Goal: Transaction & Acquisition: Purchase product/service

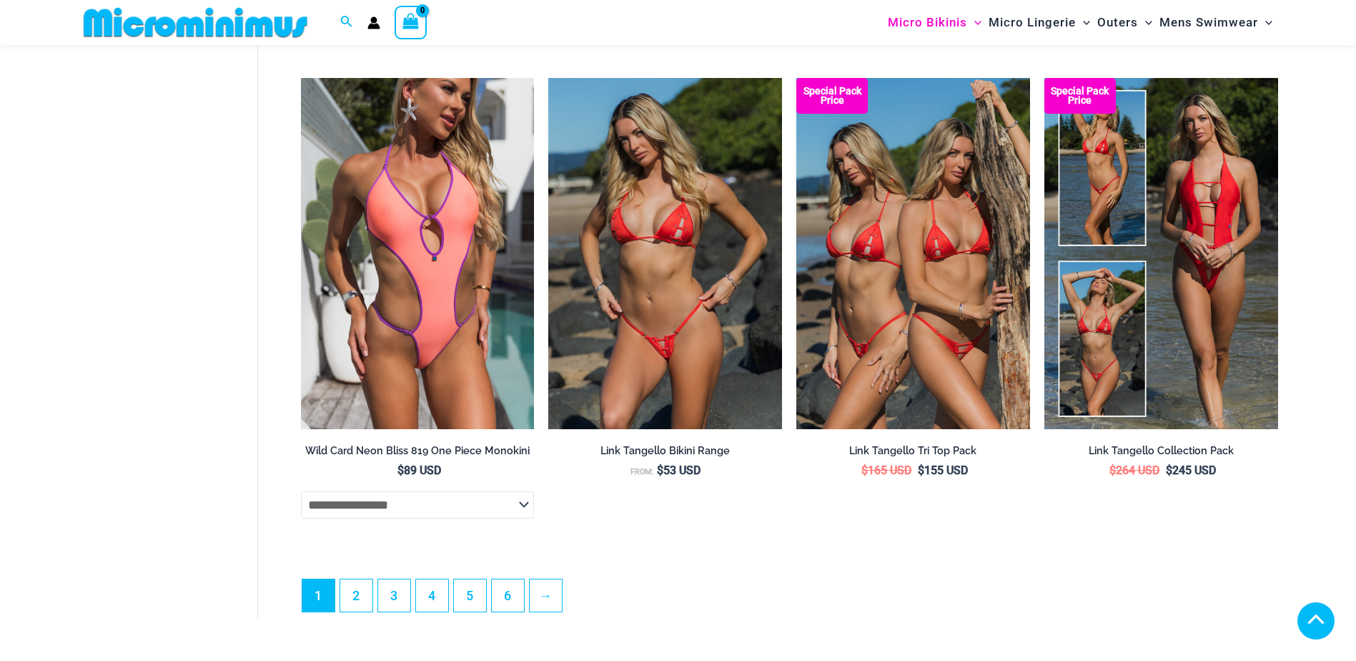
scroll to position [3850, 0]
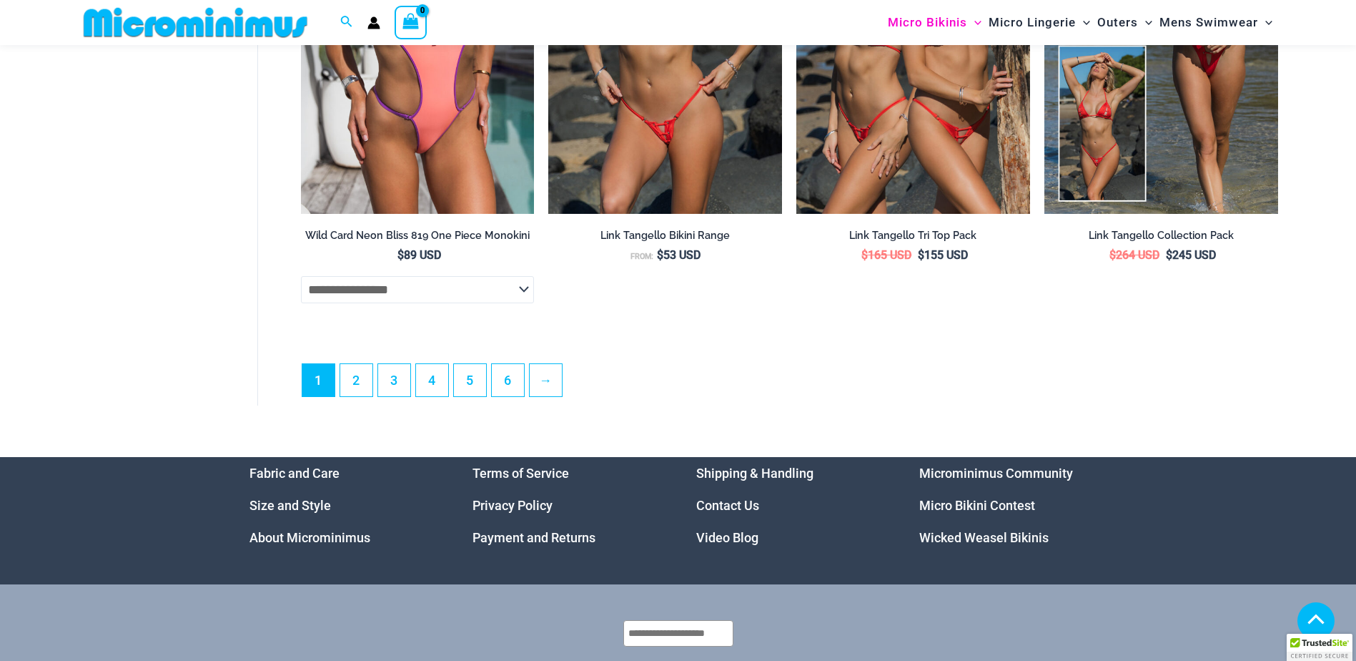
scroll to position [3982, 0]
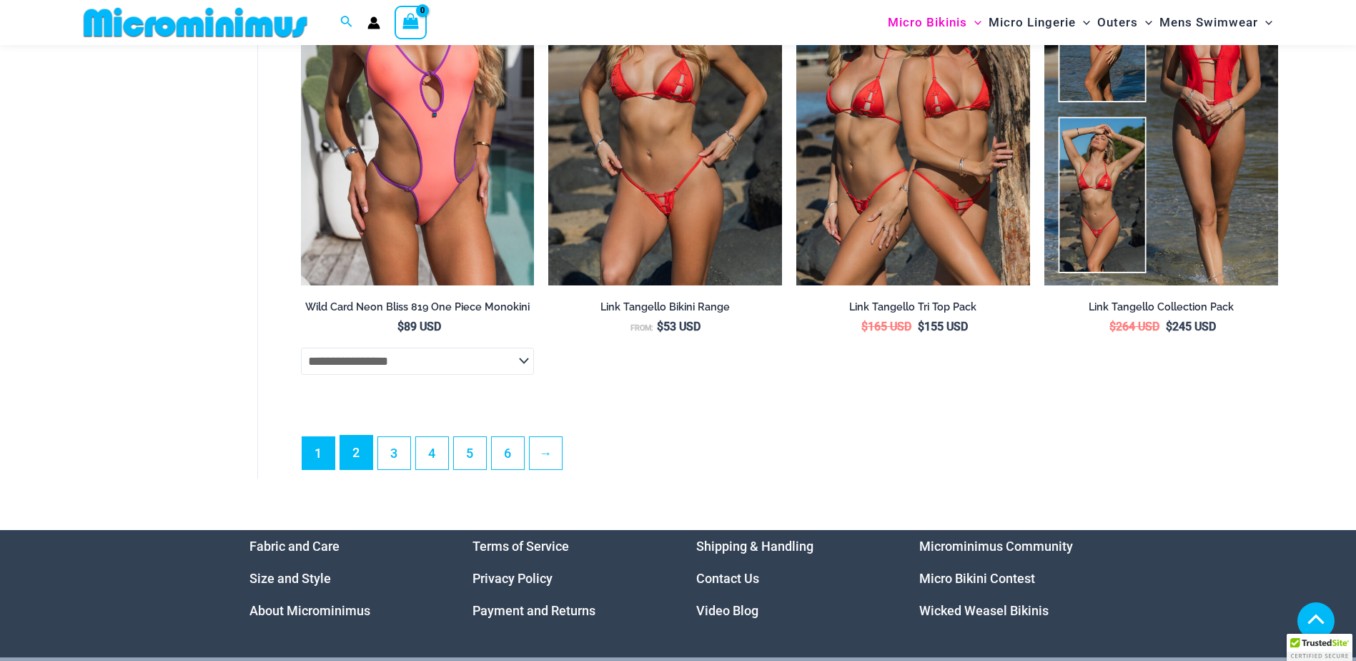
click at [357, 469] on link "2" at bounding box center [356, 452] width 32 height 34
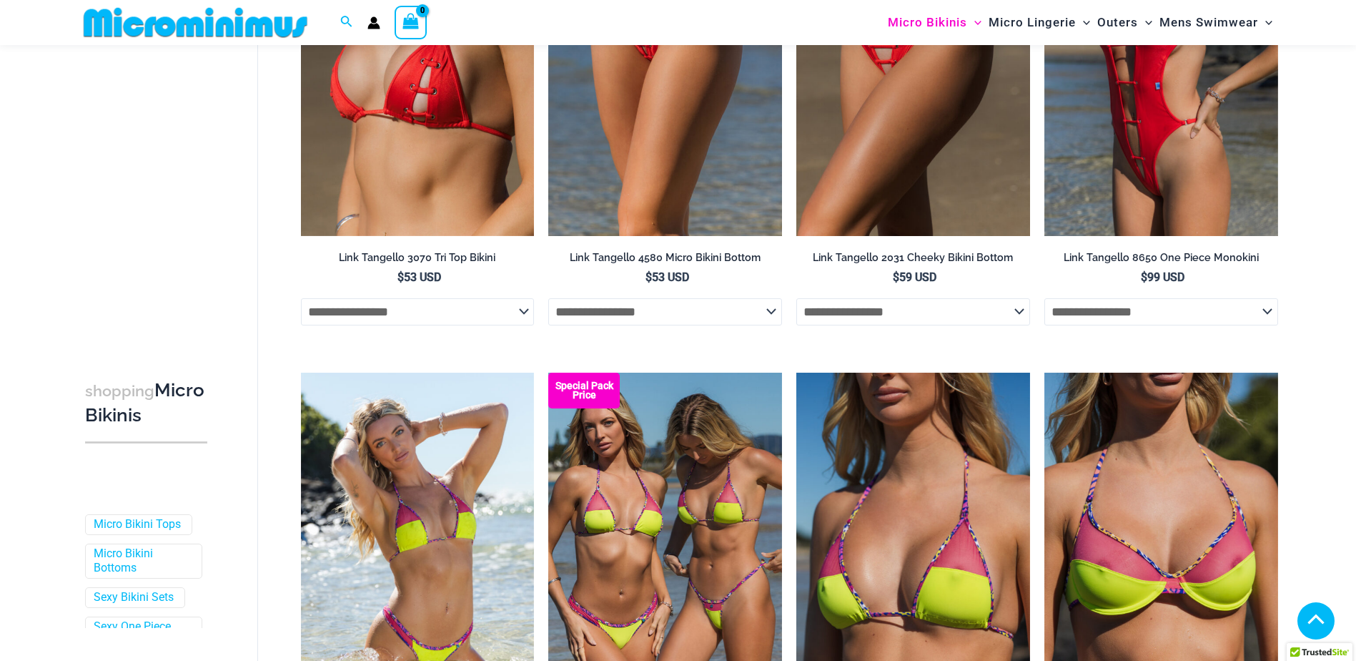
scroll to position [488, 0]
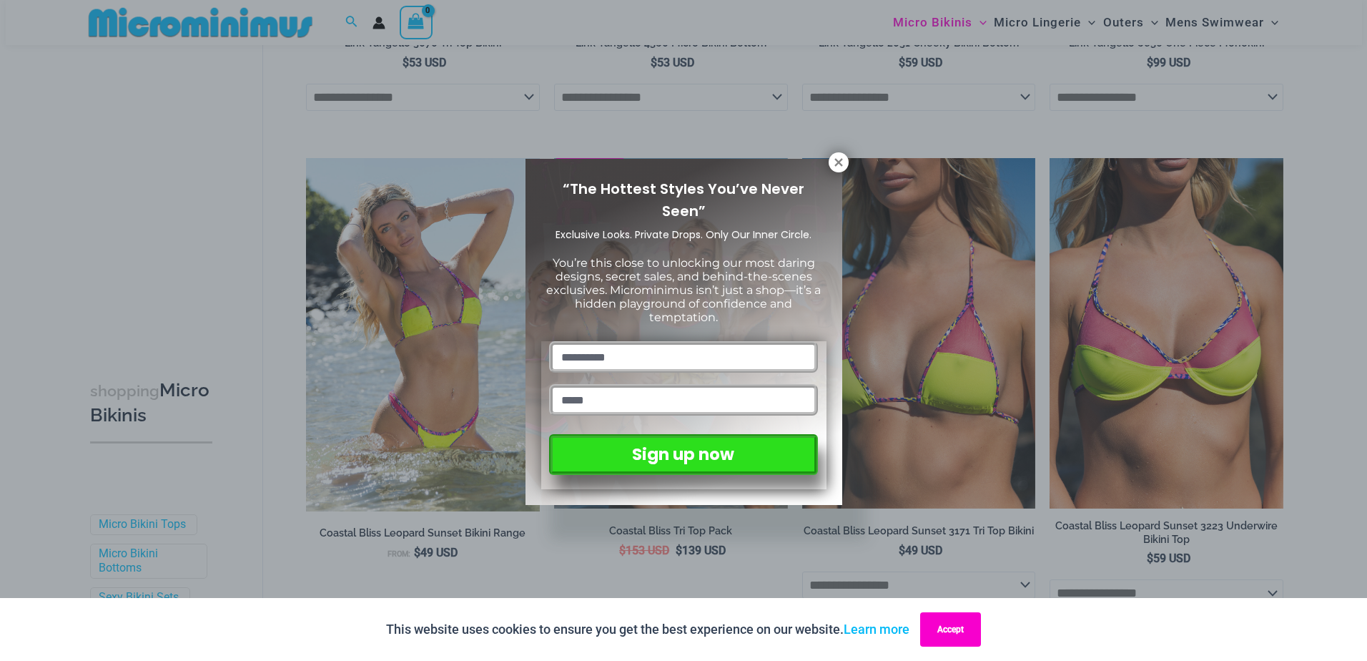
click at [950, 636] on button "Accept" at bounding box center [950, 629] width 61 height 34
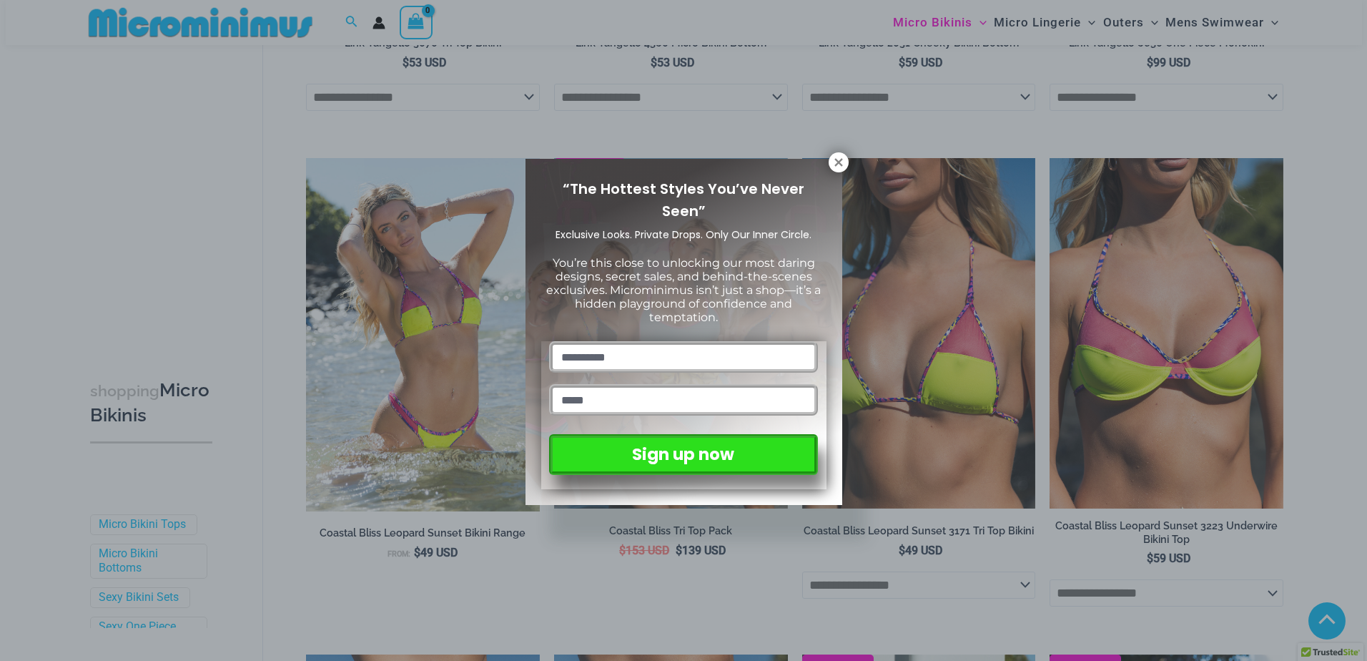
click at [955, 629] on div "“The Hottest Styles You’ve Never Seen” Exclusive Looks. Private Drops. Only Our…" at bounding box center [683, 330] width 1367 height 661
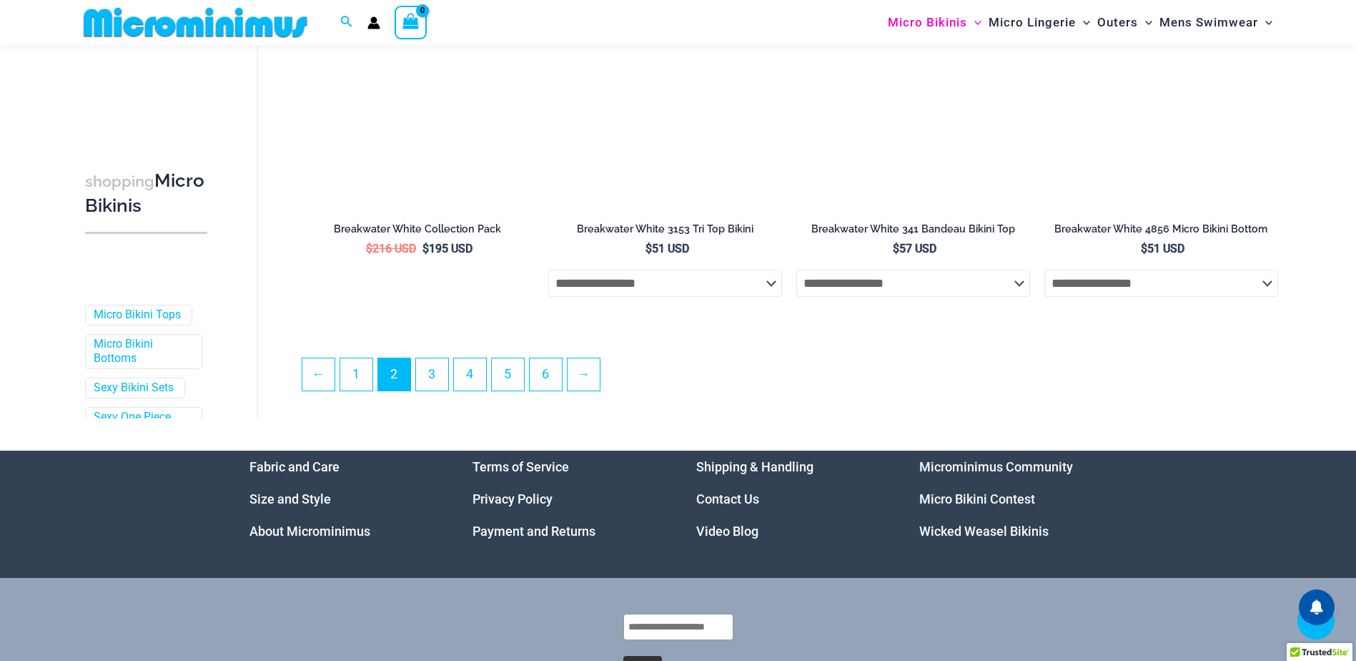
scroll to position [3634, 0]
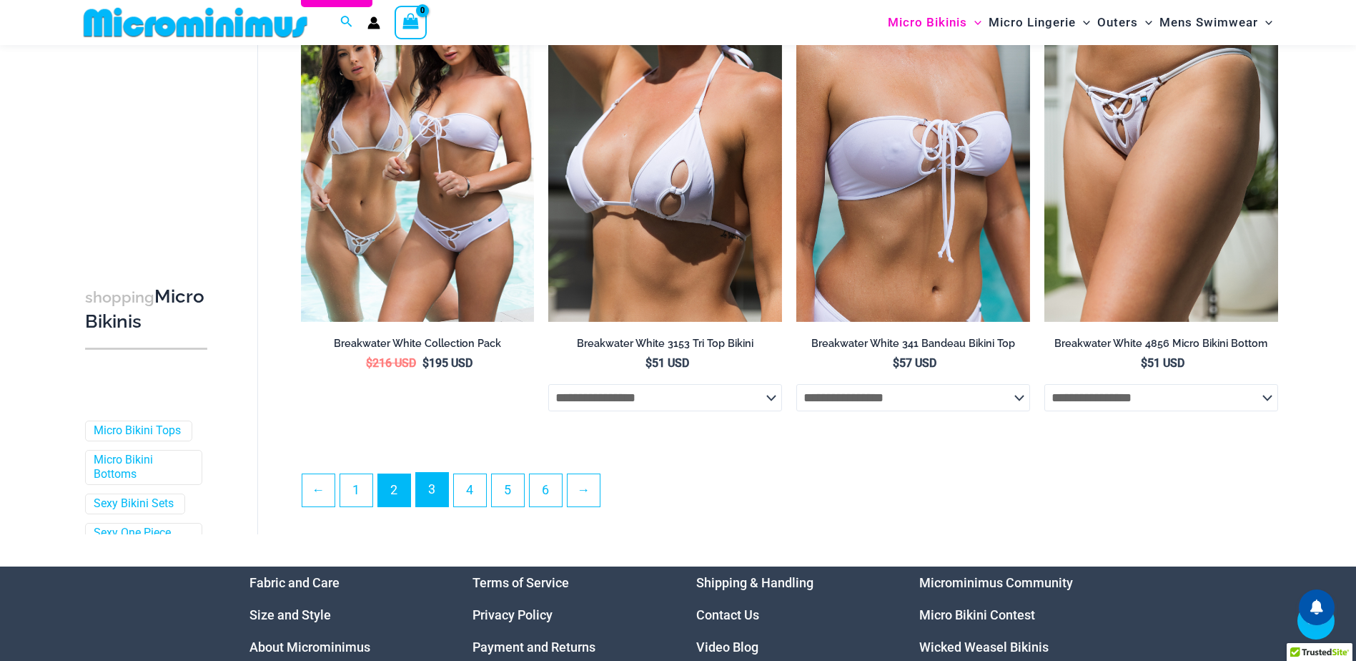
click at [440, 506] on link "3" at bounding box center [432, 490] width 32 height 34
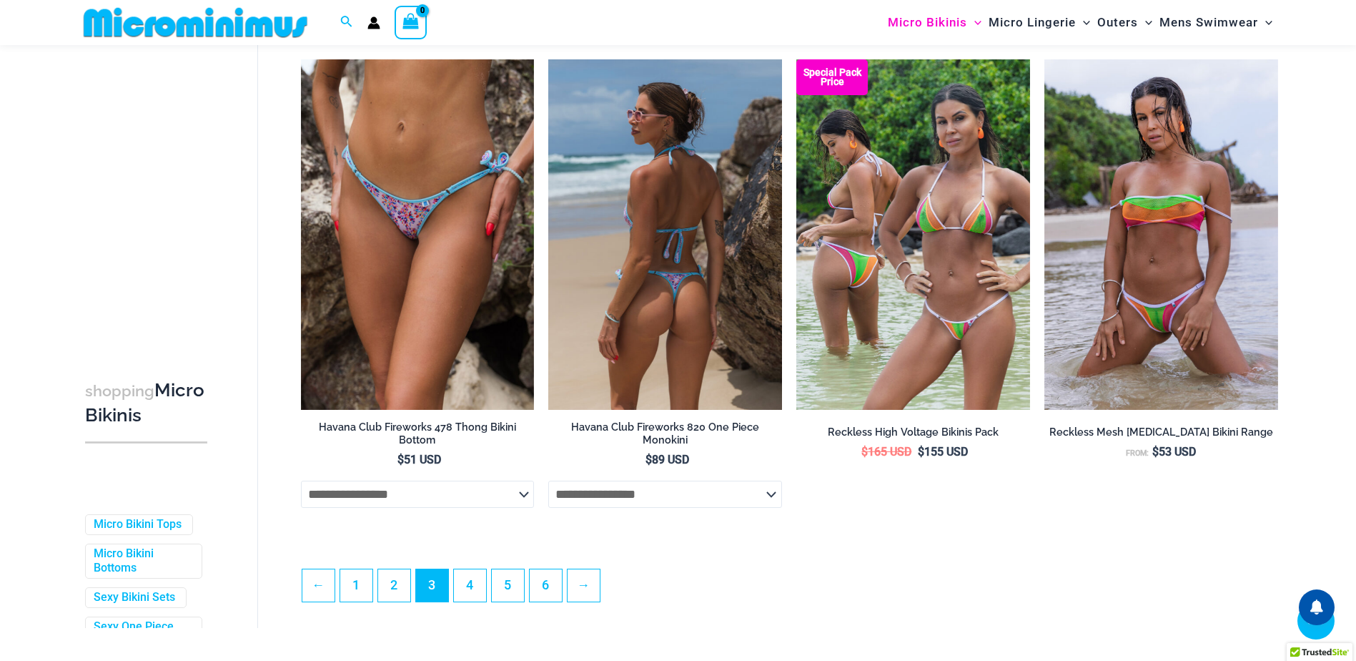
scroll to position [3564, 0]
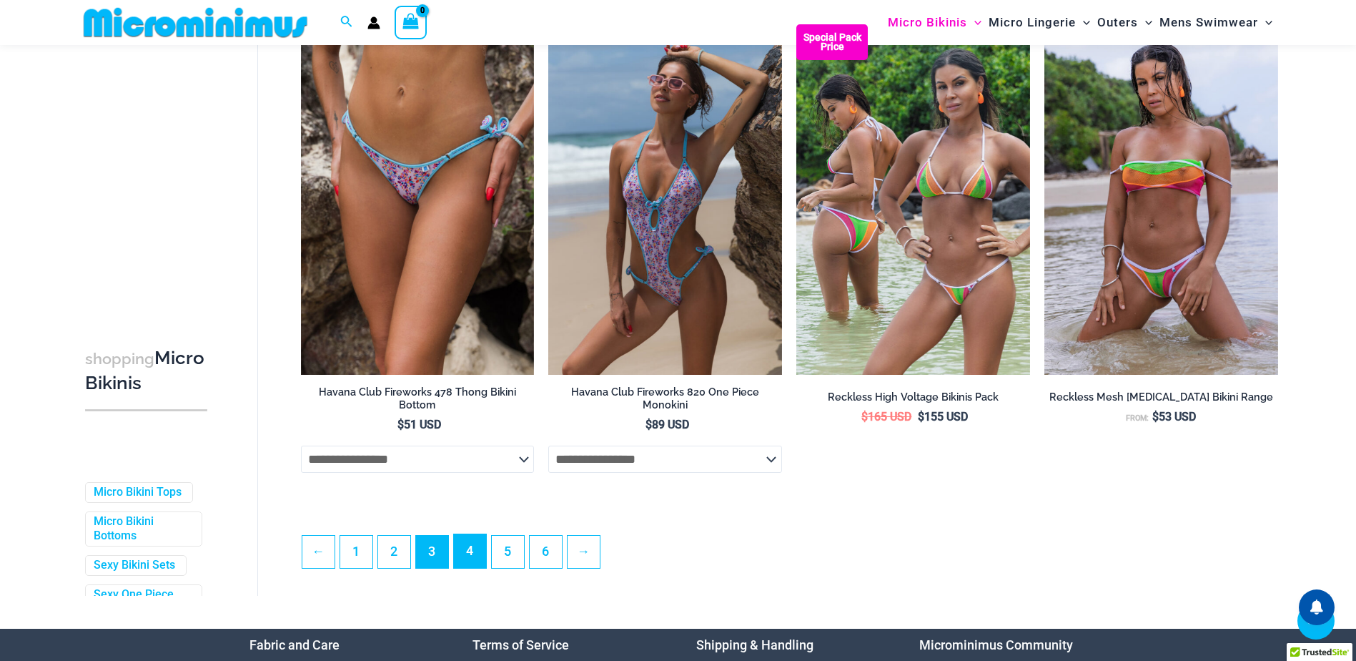
click at [472, 558] on link "4" at bounding box center [470, 551] width 32 height 34
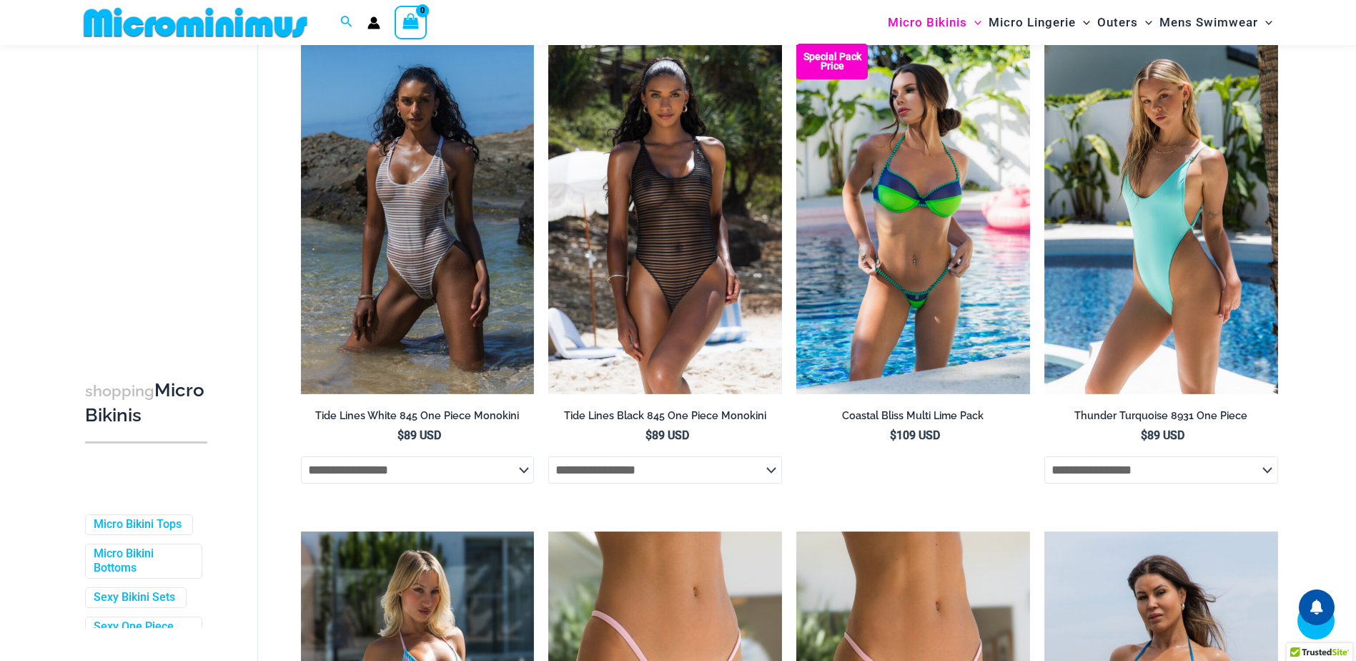
scroll to position [2563, 0]
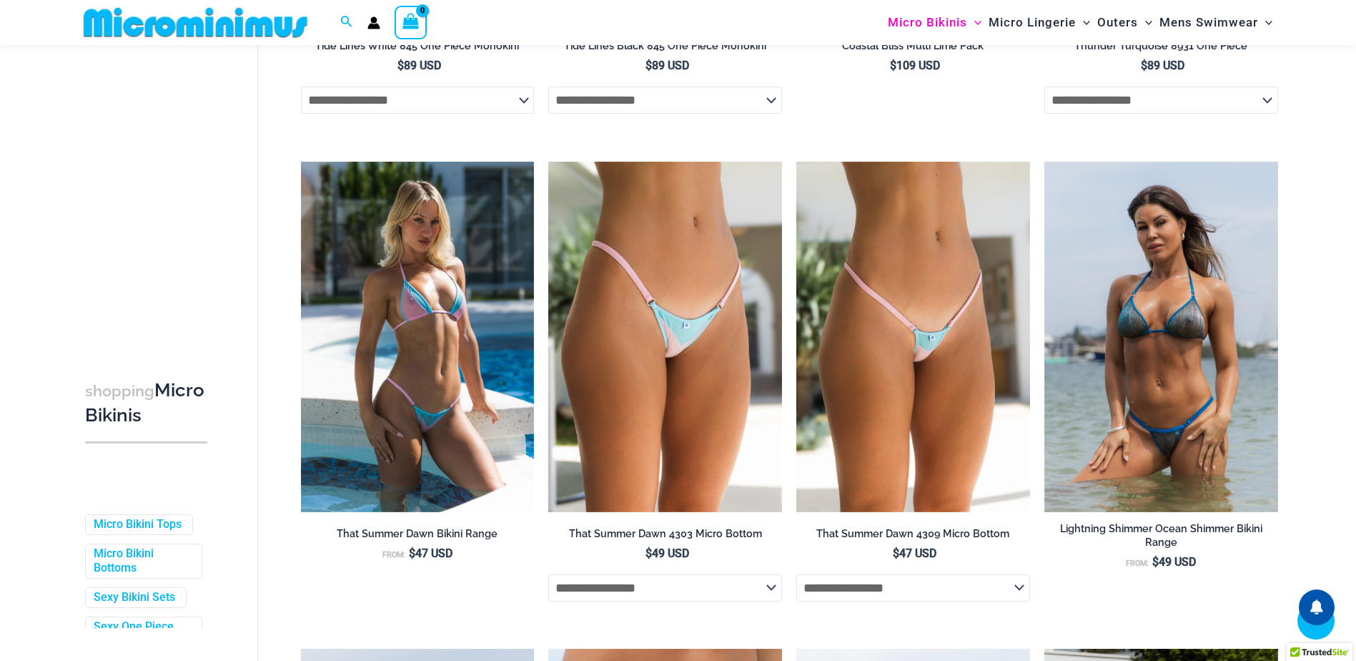
scroll to position [2849, 0]
